Goal: Transaction & Acquisition: Purchase product/service

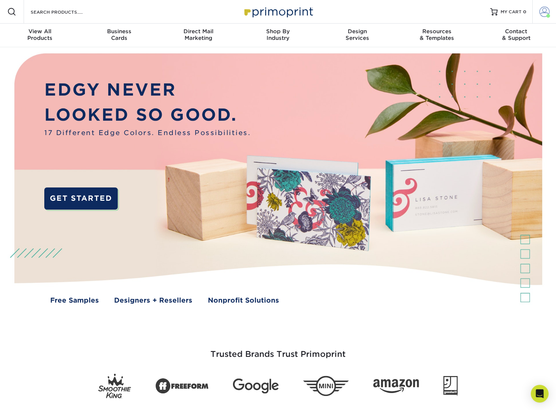
click at [545, 12] on span at bounding box center [545, 12] width 10 height 10
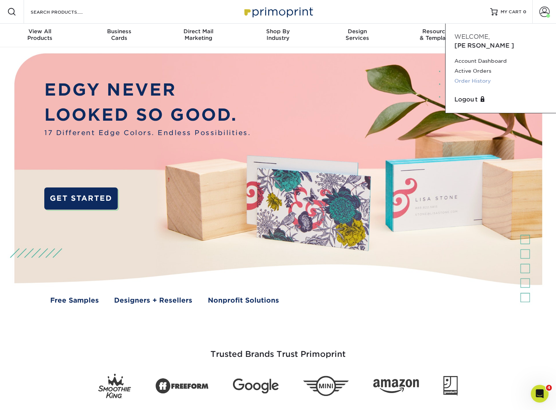
click at [474, 76] on link "Order History" at bounding box center [501, 81] width 93 height 10
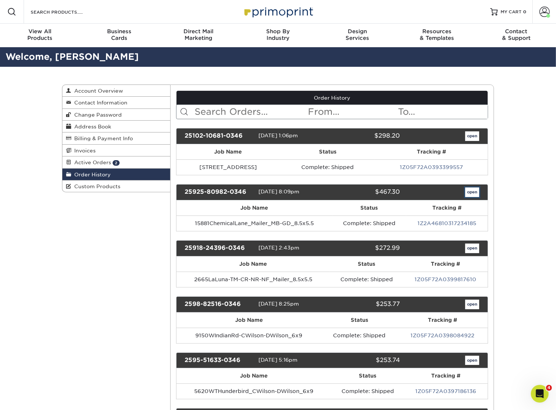
click at [472, 194] on link "open" at bounding box center [472, 193] width 14 height 10
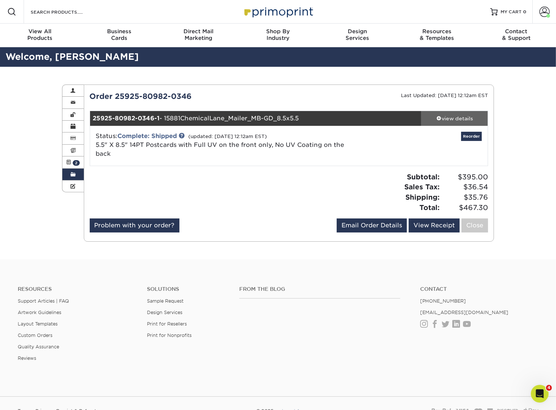
click at [443, 122] on div "view details" at bounding box center [455, 118] width 66 height 7
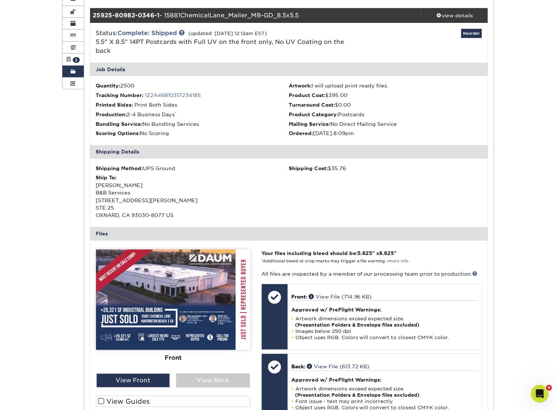
scroll to position [148, 0]
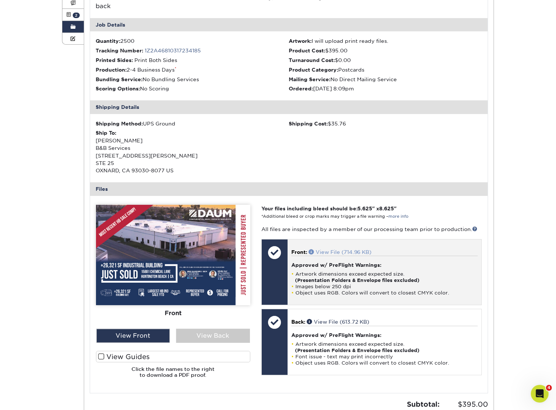
click at [338, 253] on link "View File (714.96 KB)" at bounding box center [340, 252] width 63 height 6
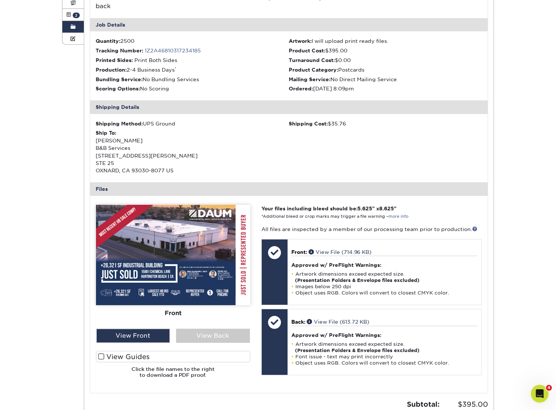
click at [489, 140] on div "Current Orders 2 Active 0 Missing Files Pending Proofs $0.00" at bounding box center [289, 203] width 410 height 520
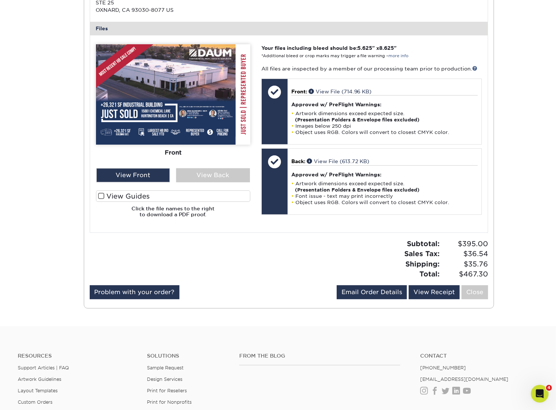
scroll to position [296, 0]
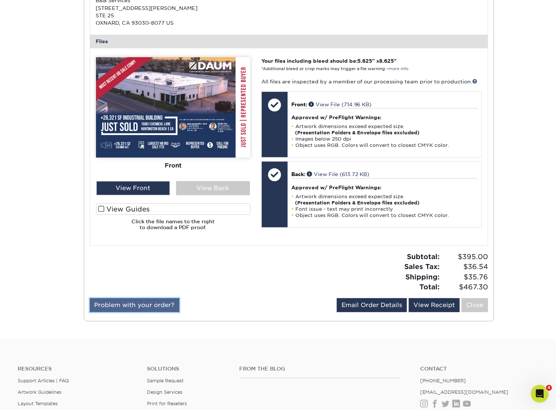
click at [171, 300] on link "Problem with your order?" at bounding box center [135, 305] width 90 height 14
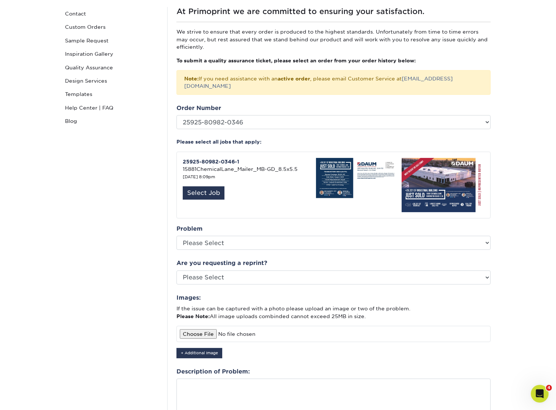
scroll to position [74, 0]
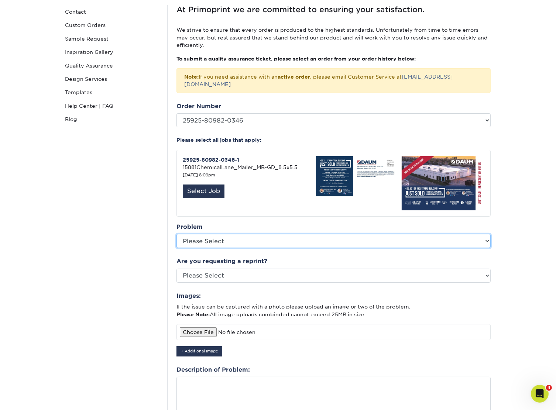
click at [241, 235] on select "Please Select Coating Missing Images Bindery Color Cutting Missing Hardware Shi…" at bounding box center [334, 241] width 314 height 14
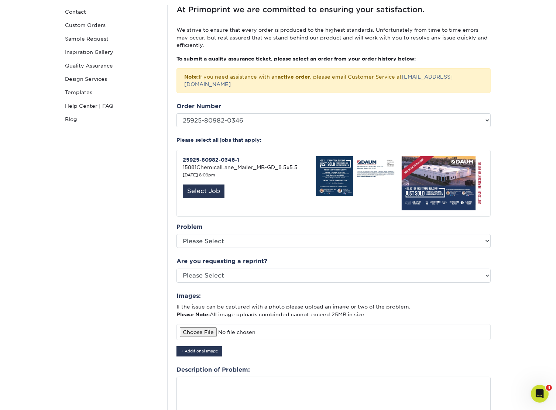
click at [136, 261] on div "Quality Assurance Contact Custom Orders Sample Request Inspiration Gallery Qual…" at bounding box center [112, 243] width 111 height 477
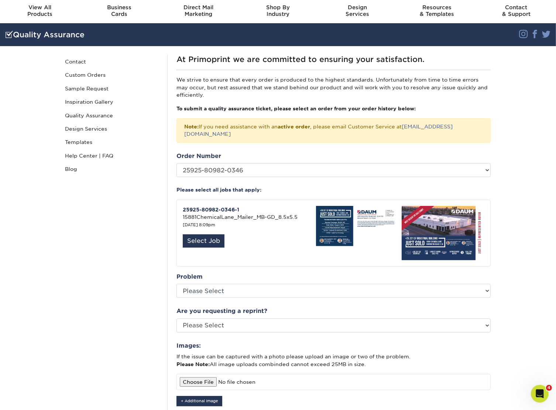
scroll to position [0, 0]
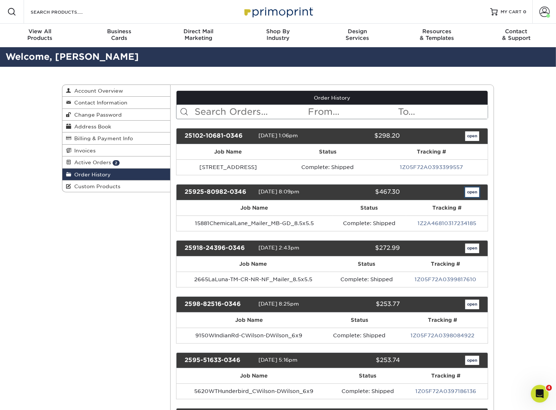
click at [474, 192] on link "open" at bounding box center [472, 193] width 14 height 10
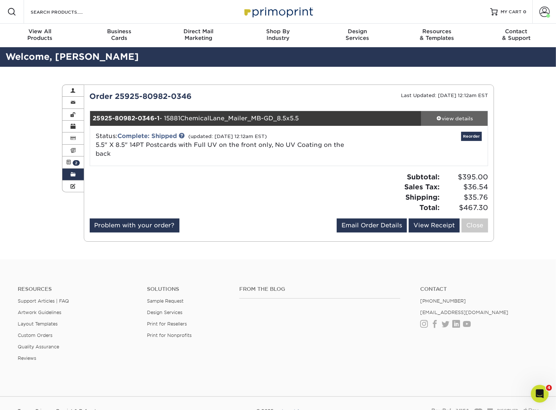
click at [449, 119] on div "view details" at bounding box center [455, 118] width 66 height 7
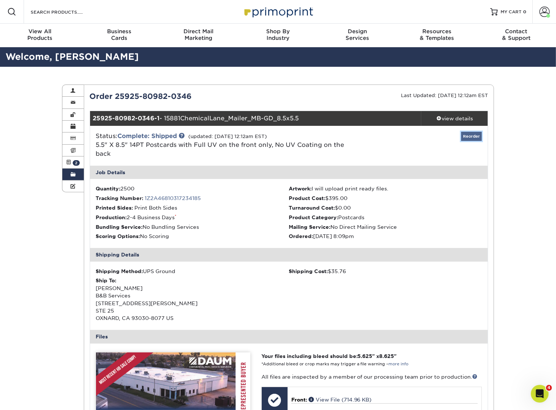
click at [468, 140] on link "Reorder" at bounding box center [471, 136] width 21 height 9
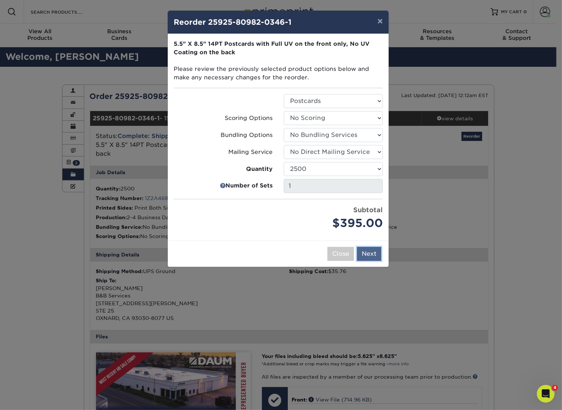
click at [365, 253] on button "Next" at bounding box center [369, 254] width 24 height 14
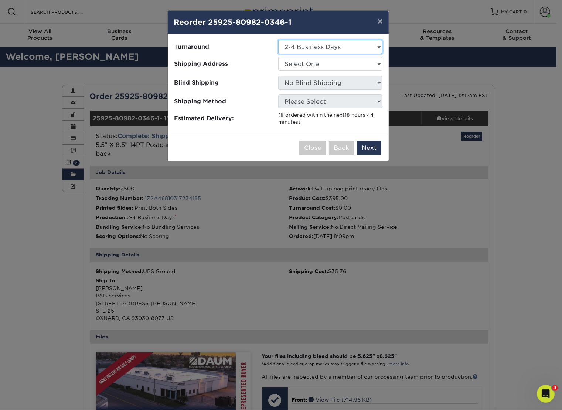
click at [304, 46] on select "Select One 2-4 Business Days 2 Day Next Business Day" at bounding box center [330, 47] width 104 height 14
click at [310, 68] on select "Select One B&B Services Bob's Amex Camarillo Cerritos Costa Mesa DAUM South Bay…" at bounding box center [330, 64] width 104 height 14
select select "10188"
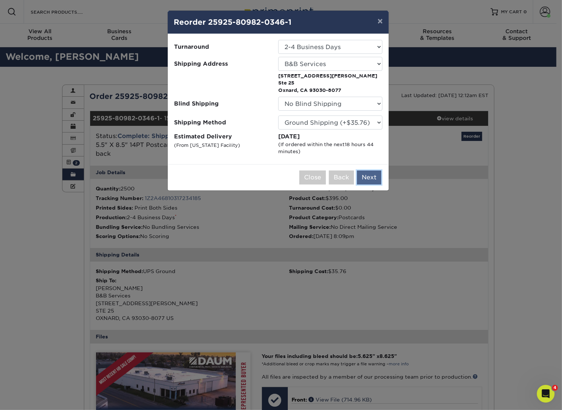
click at [376, 181] on button "Next" at bounding box center [369, 178] width 24 height 14
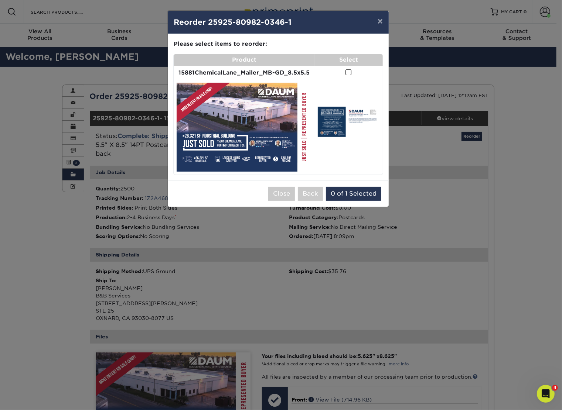
click at [235, 137] on img at bounding box center [244, 127] width 135 height 89
click at [311, 116] on td at bounding box center [244, 127] width 141 height 95
drag, startPoint x: 315, startPoint y: 71, endPoint x: 178, endPoint y: 71, distance: 137.1
click at [178, 71] on tr "15881ChemicalLane_Mailer_MB-GD_8.5x5.5" at bounding box center [278, 73] width 209 height 14
copy tr "15881ChemicalLane_Mailer_MB-GD_8.5x5.5"
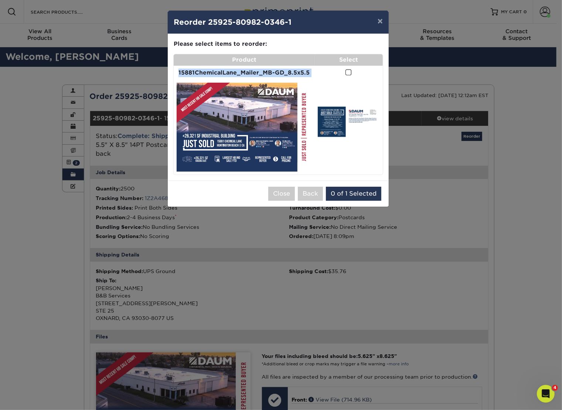
click at [349, 120] on img at bounding box center [349, 127] width 62 height 41
click at [287, 192] on button "Close" at bounding box center [281, 194] width 27 height 14
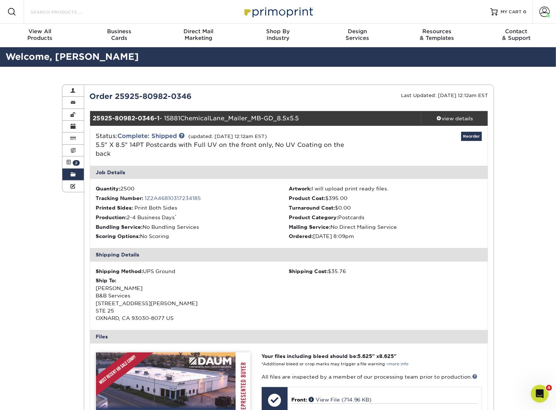
click at [63, 13] on input "Search Products" at bounding box center [66, 11] width 72 height 9
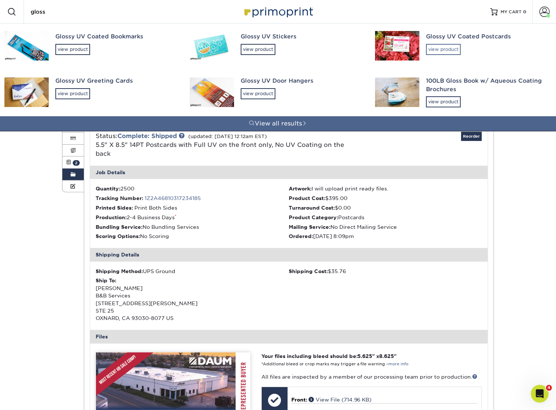
type input "gloss"
click at [455, 52] on div "view product" at bounding box center [443, 49] width 35 height 11
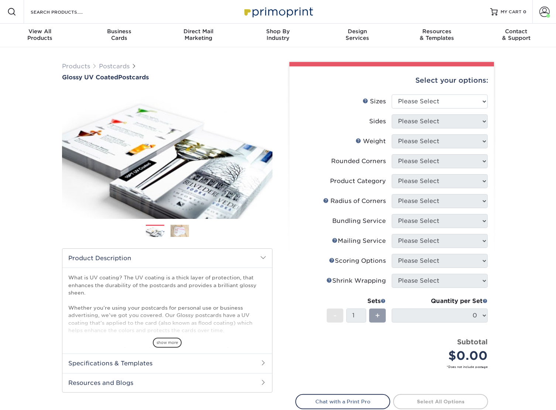
click at [433, 93] on div "Select your options:" at bounding box center [392, 80] width 193 height 28
click at [429, 99] on select "Please Select 1.5" x 7" 2" x 4" 2" x 6" 2" x 7" 2" x 8" 2.12" x 5.5" 2.12" x 5.…" at bounding box center [440, 102] width 96 height 14
select select "5.50x8.50"
click at [392, 95] on select "Please Select 1.5" x 7" 2" x 4" 2" x 6" 2" x 7" 2" x 8" 2.12" x 5.5" 2.12" x 5.…" at bounding box center [440, 102] width 96 height 14
click at [432, 120] on select "Please Select Print Both Sides Print Front Only" at bounding box center [440, 122] width 96 height 14
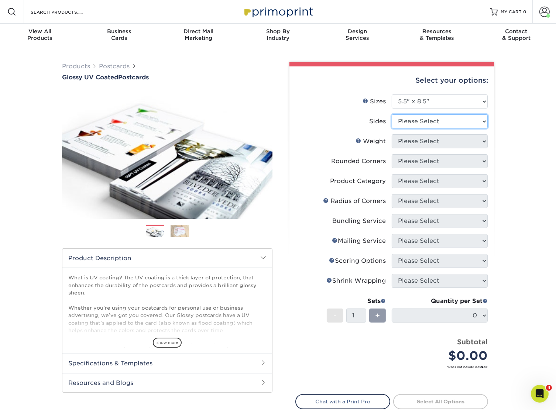
select select "13abbda7-1d64-4f25-8bb2-c179b224825d"
click at [392, 115] on select "Please Select Print Both Sides Print Front Only" at bounding box center [440, 122] width 96 height 14
click at [422, 144] on select "Please Select 16PT 18PT C1S 14PT" at bounding box center [440, 141] width 96 height 14
select select "14PT"
click at [392, 134] on select "Please Select 16PT 18PT C1S 14PT" at bounding box center [440, 141] width 96 height 14
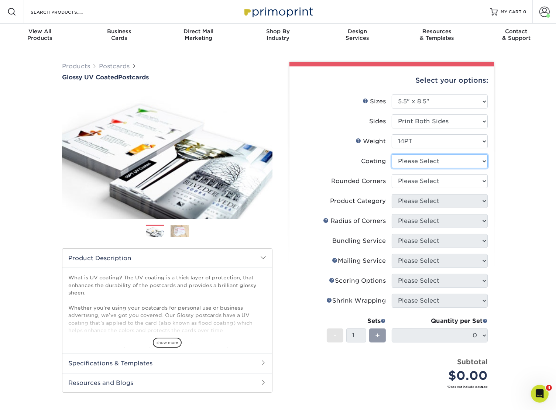
click at [417, 163] on select at bounding box center [440, 161] width 96 height 14
select select "1e8116af-acfc-44b1-83dc-8181aa338834"
click at [392, 154] on select at bounding box center [440, 161] width 96 height 14
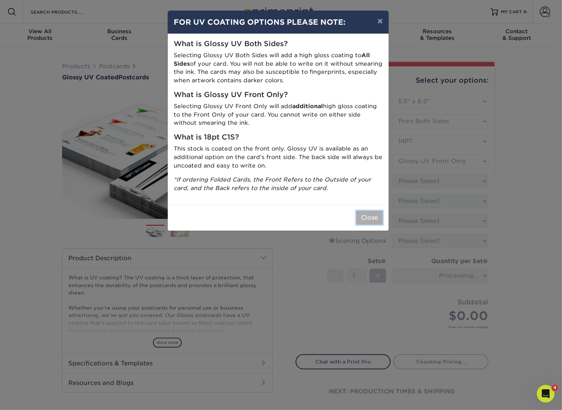
click at [373, 219] on button "Close" at bounding box center [369, 218] width 27 height 14
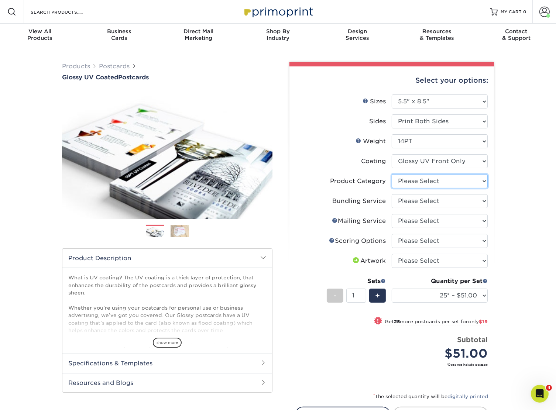
click at [432, 183] on select "Please Select Postcards" at bounding box center [440, 181] width 96 height 14
select select "9b7272e0-d6c8-4c3c-8e97-d3a1bcdab858"
click at [392, 174] on select "Please Select Postcards" at bounding box center [440, 181] width 96 height 14
click at [430, 199] on select "Please Select No Bundling Services Yes, Bundles of 50 (+2 Days) Yes, Bundles of…" at bounding box center [440, 201] width 96 height 14
select select "58689abb-25c0-461c-a4c3-a80b627d6649"
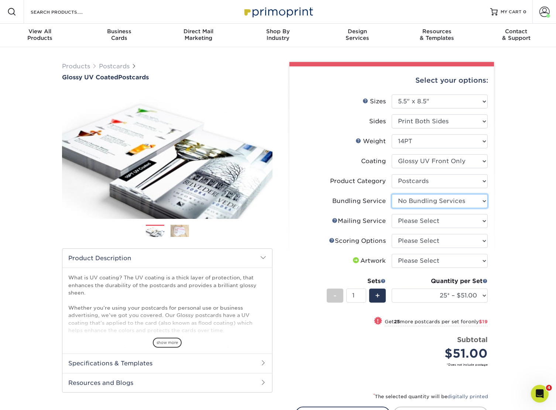
click at [392, 194] on select "Please Select No Bundling Services Yes, Bundles of 50 (+2 Days) Yes, Bundles of…" at bounding box center [440, 201] width 96 height 14
click at [418, 224] on select "Please Select No Direct Mailing Service No, I will mail/stamp/imprint Direct Ma…" at bounding box center [440, 221] width 96 height 14
select select "3e5e9bdd-d78a-4c28-a41d-fe1407925ca6"
click at [392, 214] on select "Please Select No Direct Mailing Service No, I will mail/stamp/imprint Direct Ma…" at bounding box center [440, 221] width 96 height 14
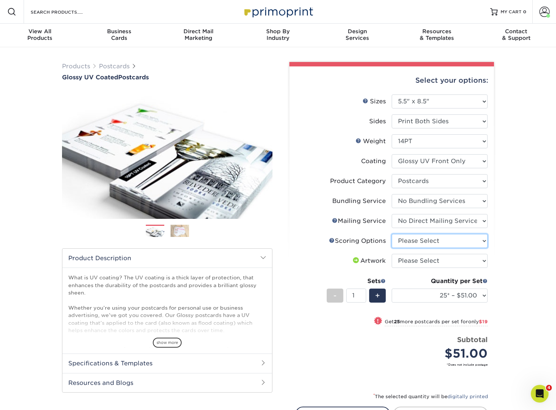
click at [416, 240] on select "Please Select No Scoring One Score Score in Half Two Scores" at bounding box center [440, 241] width 96 height 14
select select "16ebe401-5398-422d-8cb0-f3adbb82deb5"
click at [392, 234] on select "Please Select No Scoring One Score Score in Half Two Scores" at bounding box center [440, 241] width 96 height 14
click at [416, 263] on select "Please Select I will upload files I need a design - $150" at bounding box center [440, 261] width 96 height 14
select select "upload"
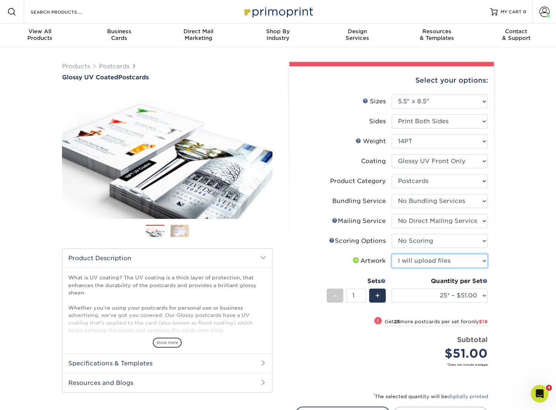
click at [392, 254] on select "Please Select I will upload files I need a design - $150" at bounding box center [440, 261] width 96 height 14
click at [410, 296] on select "25* – $51.00 50* – $70.00 75* – $82.00 100* – $128.00 250* – $192.00 500 – $213…" at bounding box center [440, 296] width 96 height 14
select select "2500 – $395.00"
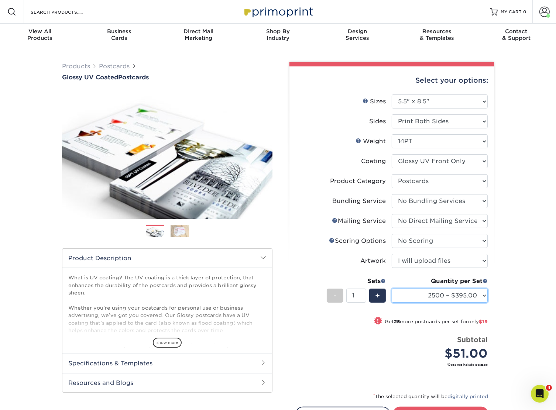
click at [392, 289] on select "25* – $51.00 50* – $70.00 75* – $82.00 100* – $128.00 250* – $192.00 500 – $213…" at bounding box center [440, 296] width 96 height 14
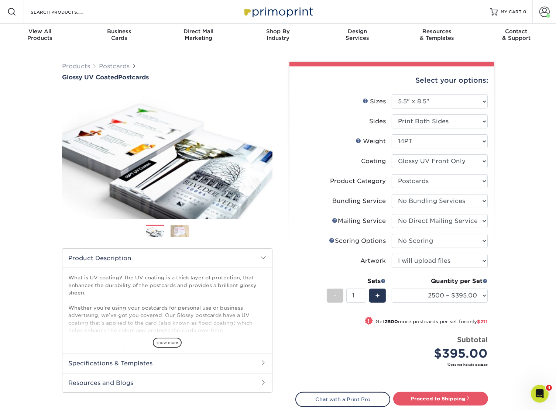
click at [518, 260] on div "Products Postcards Glossy UV Coated Postcards Previous Next show more 25" at bounding box center [278, 262] width 556 height 431
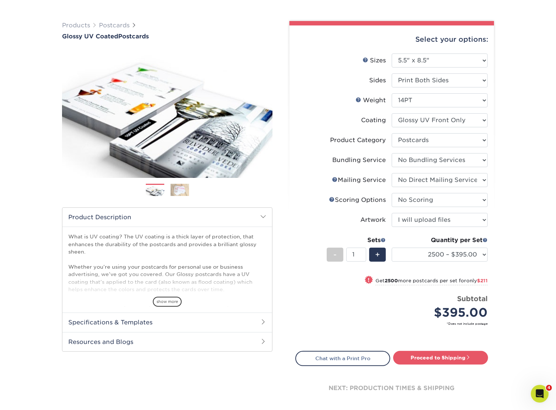
scroll to position [74, 0]
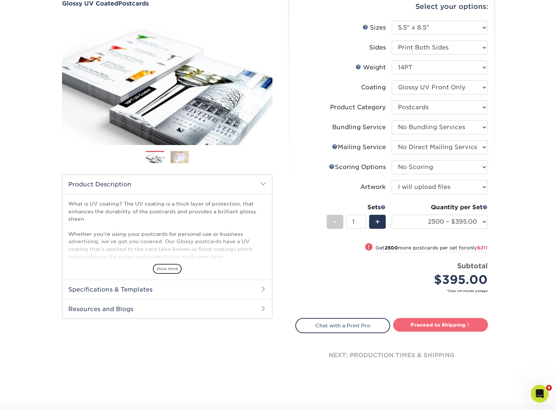
click at [454, 323] on link "Proceed to Shipping" at bounding box center [440, 324] width 95 height 13
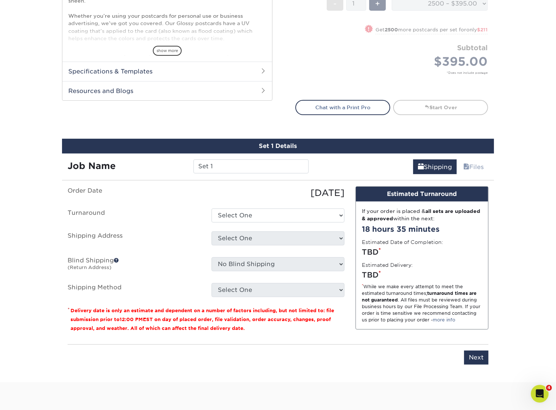
scroll to position [412, 0]
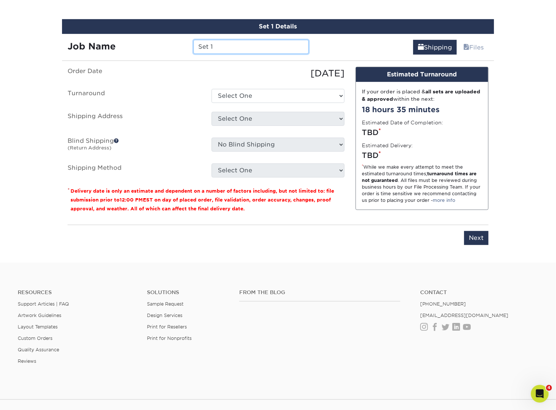
click at [202, 48] on input "Set 1" at bounding box center [251, 47] width 115 height 14
paste input "15881ChemicalLane_Mailer_MB-GD_8.5x5.5"
type input "15881ChemicalLane_Mailer_MB-GD_8.5x5.5-REPRINT"
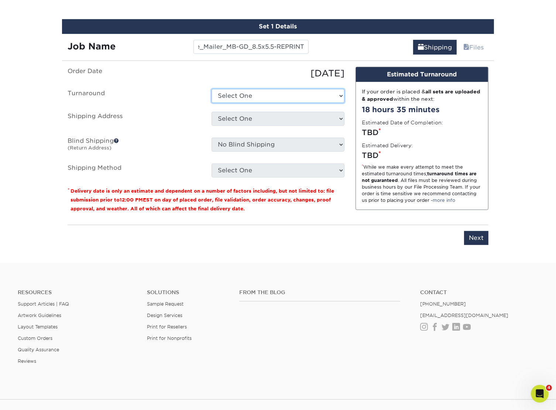
click at [256, 100] on select "Select One 2-4 Business Days 2 Day Next Business Day" at bounding box center [278, 96] width 133 height 14
select select "ec37b232-2e64-4890-8953-b30f9e54d59d"
click at [212, 89] on select "Select One 2-4 Business Days 2 Day Next Business Day" at bounding box center [278, 96] width 133 height 14
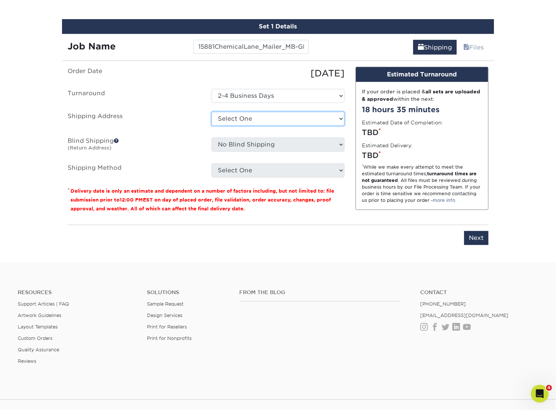
click at [244, 121] on select "Select One B&B Services Bob's Amex Camarillo Cerritos Costa Mesa DAUM South Bay…" at bounding box center [278, 119] width 133 height 14
select select "10188"
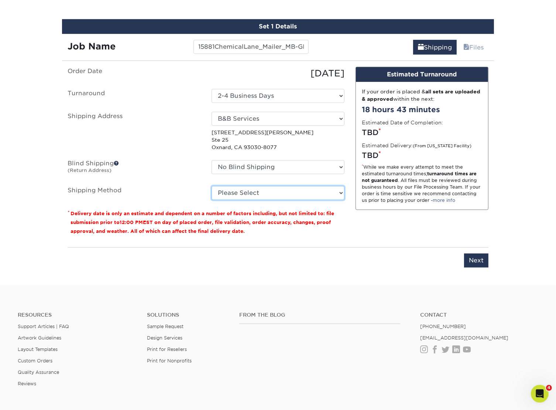
click at [233, 194] on select "Please Select Ground Shipping (+$35.76) 3 Day Shipping Service (+$53.84) 2 Day …" at bounding box center [278, 193] width 133 height 14
select select "03"
click at [212, 186] on select "Please Select Ground Shipping (+$35.76) 3 Day Shipping Service (+$53.84) 2 Day …" at bounding box center [278, 193] width 133 height 14
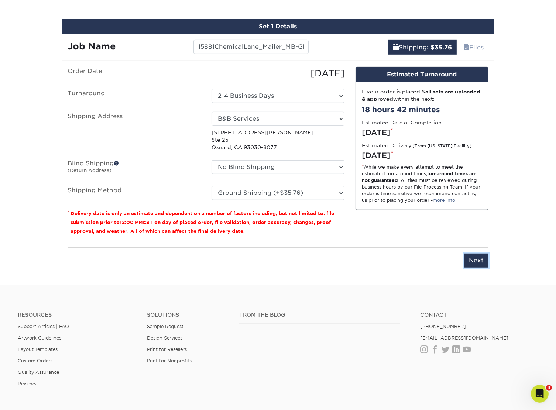
click at [474, 260] on input "Next" at bounding box center [476, 261] width 24 height 14
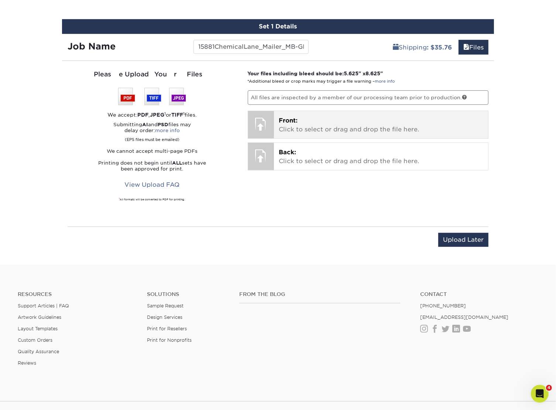
click at [337, 120] on p "Front: Click to select or drag and drop the file here." at bounding box center [381, 125] width 204 height 18
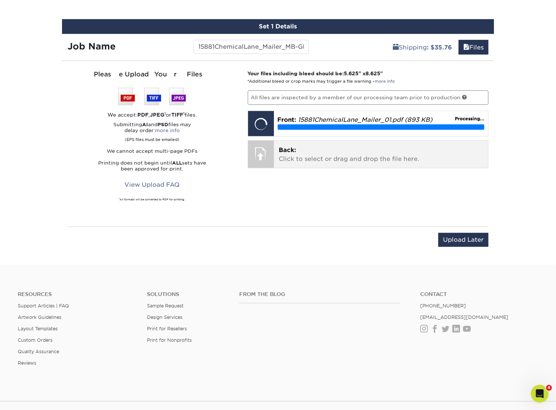
click at [381, 161] on p "Back: Click to select or drag and drop the file here." at bounding box center [381, 155] width 204 height 18
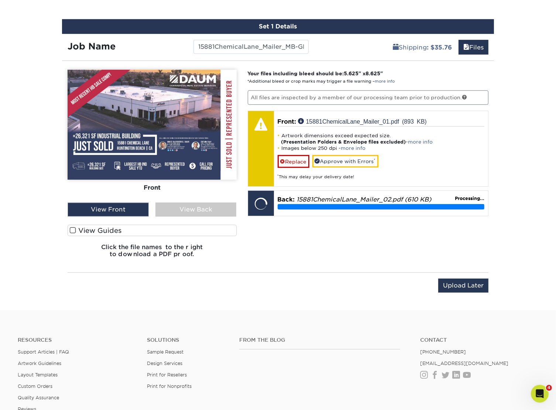
click at [72, 227] on span at bounding box center [73, 230] width 6 height 7
click at [0, 0] on input "View Guides" at bounding box center [0, 0] width 0 height 0
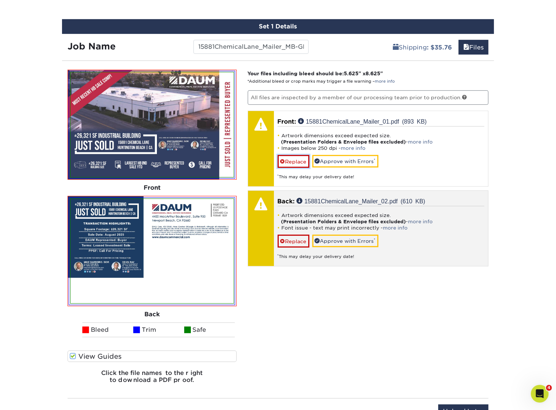
click at [296, 161] on link "Replace" at bounding box center [294, 161] width 32 height 13
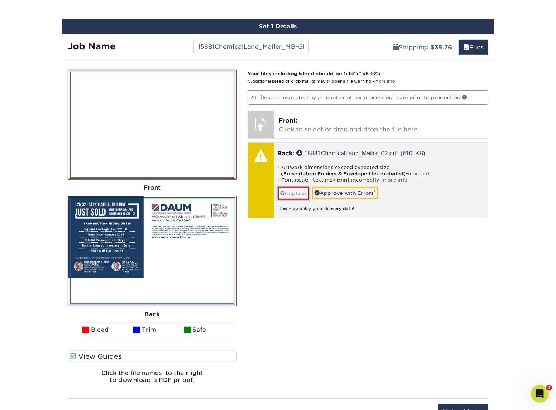
click at [290, 191] on link "Replace" at bounding box center [294, 193] width 32 height 13
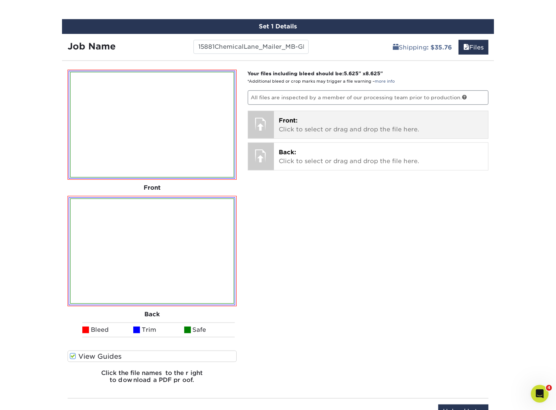
click at [418, 125] on p "Front: Click to select or drag and drop the file here." at bounding box center [381, 125] width 204 height 18
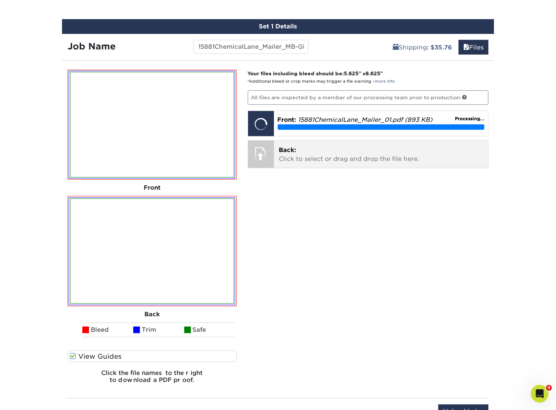
click at [397, 159] on p "Back: Click to select or drag and drop the file here." at bounding box center [381, 155] width 204 height 18
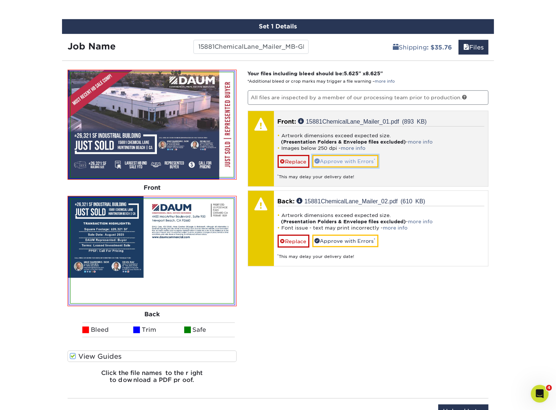
click at [358, 159] on link "Approve with Errors *" at bounding box center [346, 161] width 66 height 13
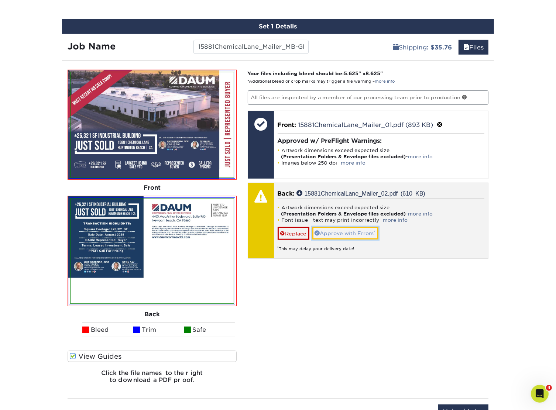
click at [368, 231] on link "Approve with Errors *" at bounding box center [346, 233] width 66 height 13
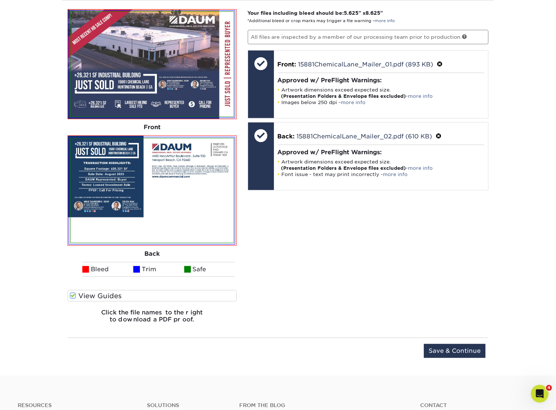
scroll to position [486, 0]
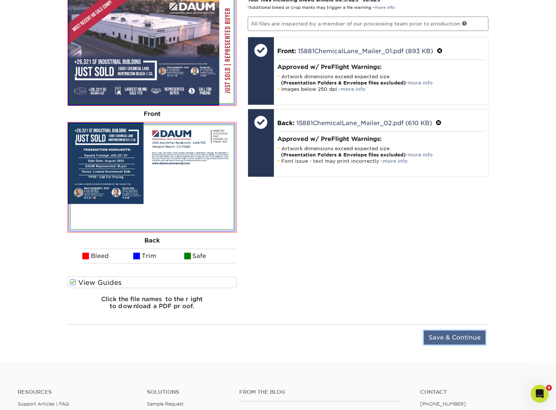
click at [436, 334] on input "Save & Continue" at bounding box center [455, 338] width 62 height 14
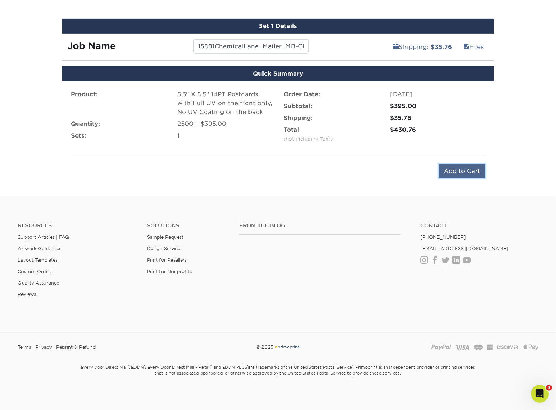
click at [450, 169] on input "Add to Cart" at bounding box center [462, 171] width 46 height 14
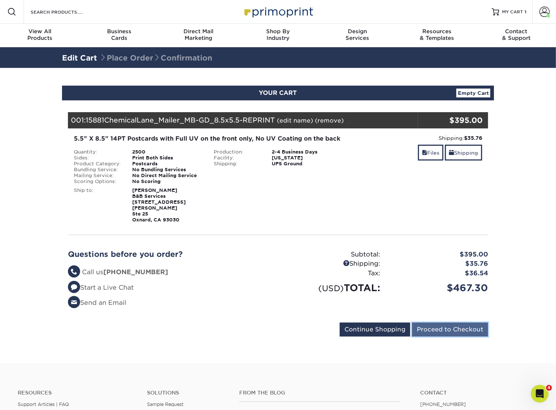
click at [443, 323] on input "Proceed to Checkout" at bounding box center [450, 330] width 76 height 14
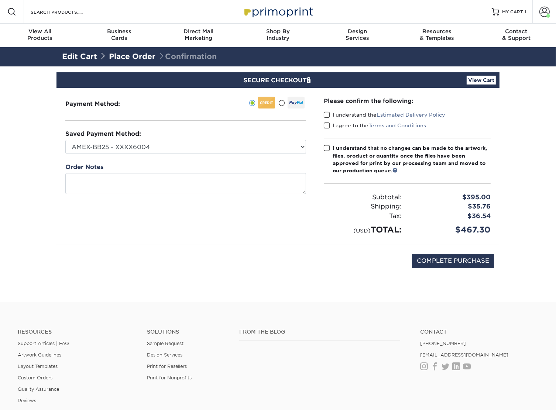
click at [324, 115] on span at bounding box center [327, 115] width 6 height 7
click at [0, 0] on input "I understand the Estimated Delivery Policy" at bounding box center [0, 0] width 0 height 0
click at [327, 124] on span at bounding box center [327, 125] width 6 height 7
click at [0, 0] on input "I agree to the Terms and Conditions" at bounding box center [0, 0] width 0 height 0
click at [327, 148] on span at bounding box center [327, 148] width 6 height 7
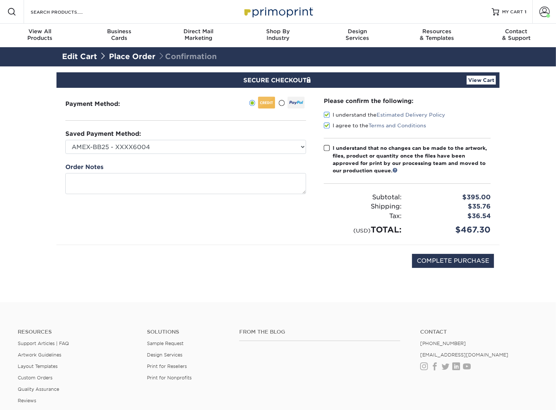
click at [0, 0] on input "I understand that no changes can be made to the artwork, files, product or quan…" at bounding box center [0, 0] width 0 height 0
click at [426, 263] on input "COMPLETE PURCHASE" at bounding box center [453, 261] width 82 height 14
type input "PROCESSING, PLEASE WAIT..."
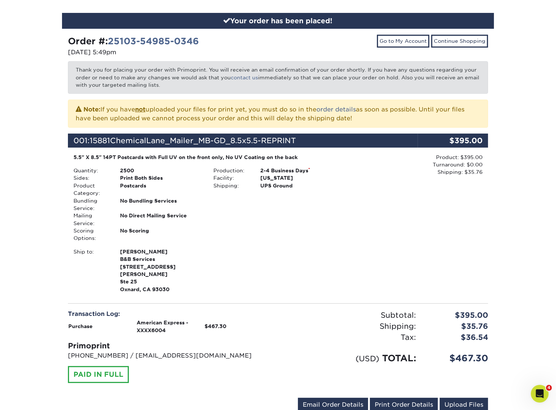
scroll to position [74, 0]
